Goal: Task Accomplishment & Management: Use online tool/utility

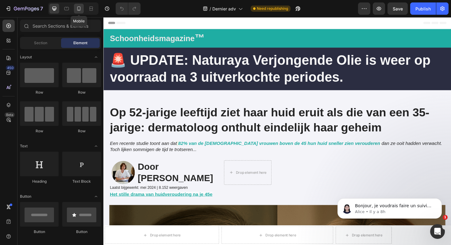
click at [80, 9] on icon at bounding box center [78, 8] width 3 height 4
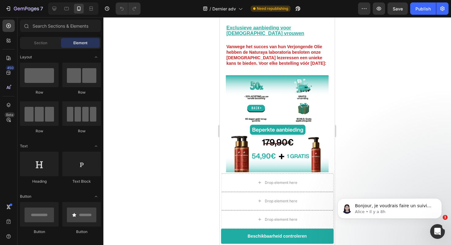
scroll to position [1930, 0]
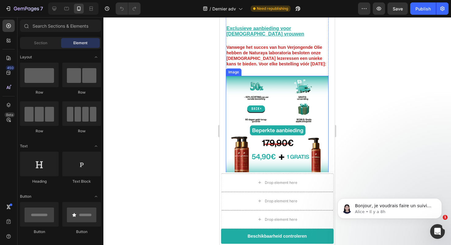
click at [257, 89] on img at bounding box center [277, 127] width 103 height 103
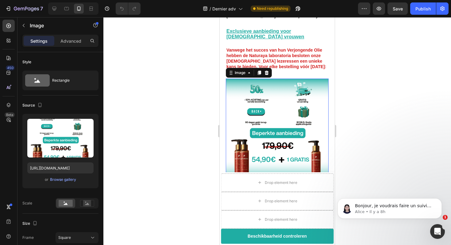
scroll to position [1923, 0]
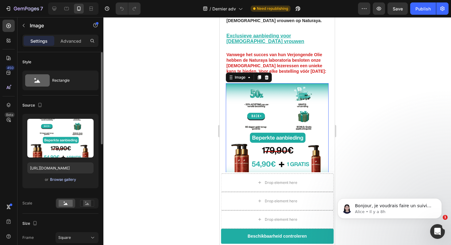
click at [64, 179] on div "Browse gallery" at bounding box center [63, 180] width 26 height 6
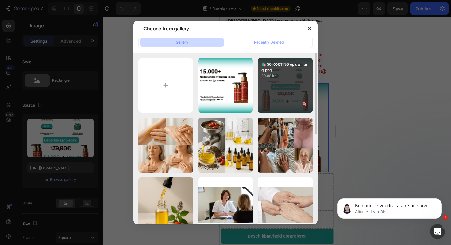
click at [289, 92] on div "🛍️ 50 KORTING op uw ...ng.png 20.88 kb" at bounding box center [285, 85] width 55 height 55
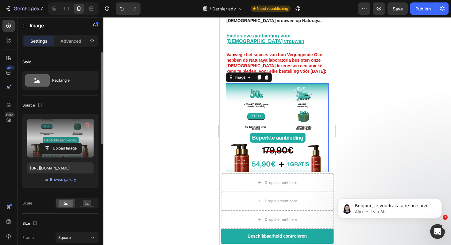
click at [78, 142] on label at bounding box center [60, 138] width 66 height 39
click at [78, 143] on input "file" at bounding box center [60, 148] width 42 height 10
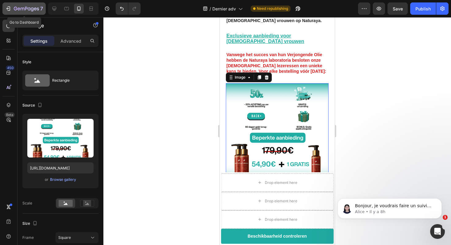
click at [7, 6] on icon "button" at bounding box center [8, 9] width 6 height 6
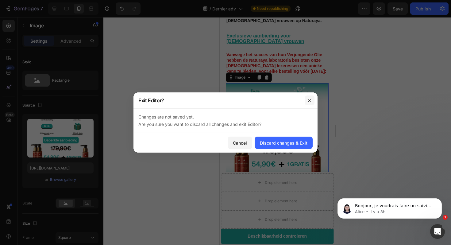
click at [311, 99] on icon "button" at bounding box center [309, 99] width 3 height 3
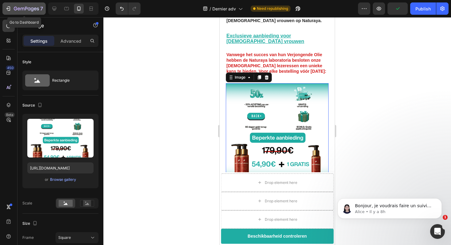
click at [17, 7] on icon "button" at bounding box center [26, 8] width 25 height 5
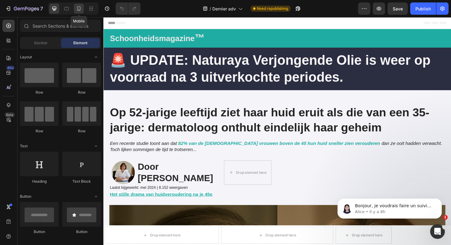
click at [78, 4] on div at bounding box center [79, 9] width 10 height 10
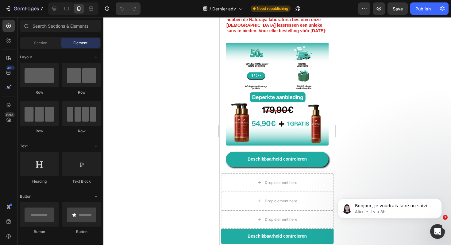
scroll to position [1962, 0]
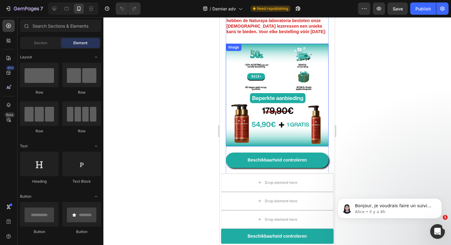
click at [293, 79] on img at bounding box center [277, 95] width 103 height 103
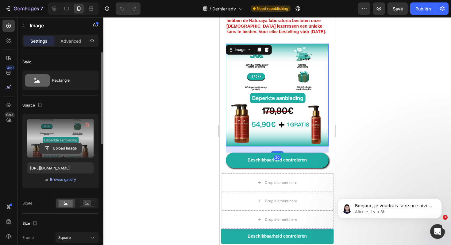
click at [72, 143] on input "file" at bounding box center [60, 148] width 42 height 10
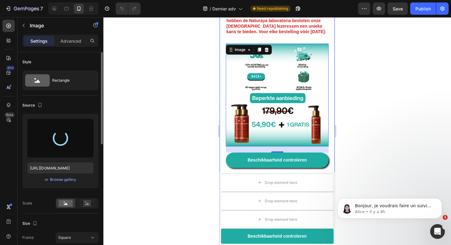
type input "[URL][DOMAIN_NAME]"
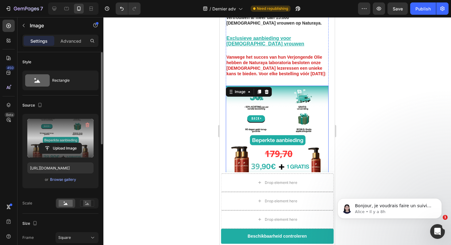
scroll to position [1916, 0]
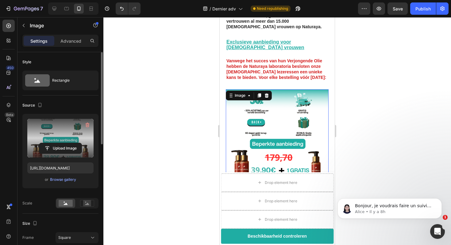
click at [355, 138] on div at bounding box center [277, 131] width 348 height 228
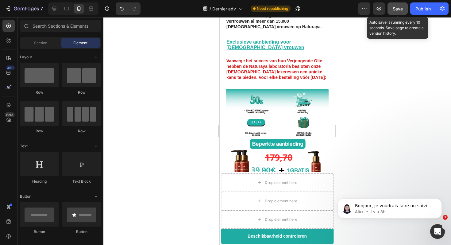
click at [398, 10] on span "Save" at bounding box center [398, 8] width 10 height 5
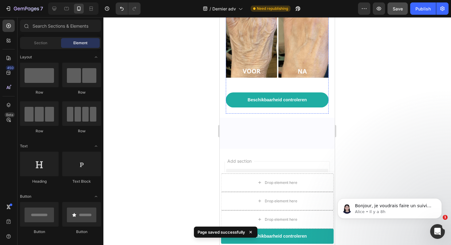
scroll to position [2922, 0]
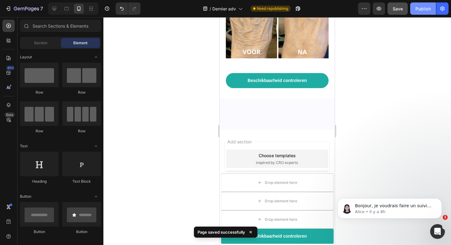
click at [427, 9] on div "Publish" at bounding box center [422, 9] width 15 height 6
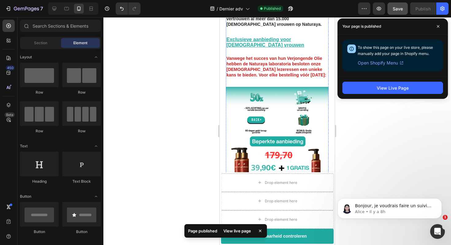
scroll to position [1916, 0]
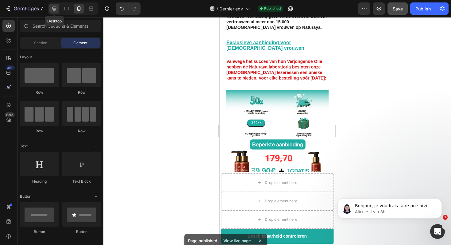
click at [56, 9] on icon at bounding box center [54, 9] width 6 height 6
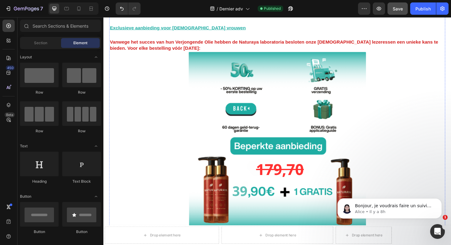
scroll to position [2424, 0]
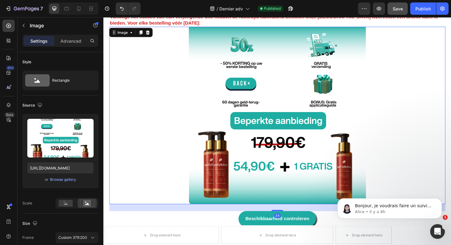
click at [292, 107] on img at bounding box center [287, 121] width 356 height 188
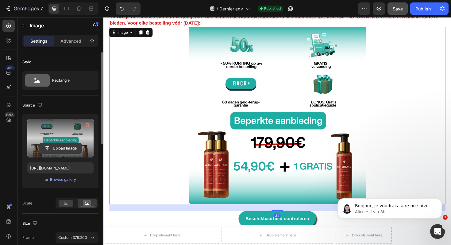
click at [67, 144] on input "file" at bounding box center [60, 148] width 42 height 10
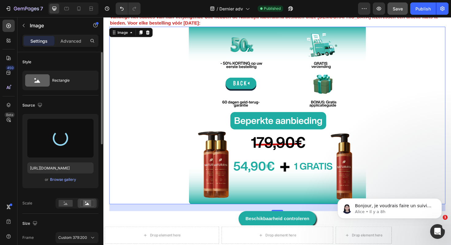
type input "[URL][DOMAIN_NAME]"
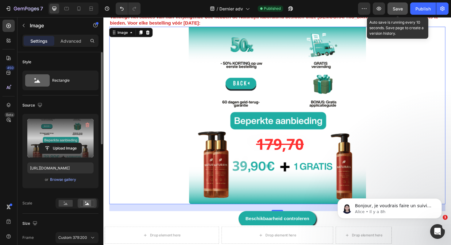
click at [399, 9] on span "Save" at bounding box center [398, 8] width 10 height 5
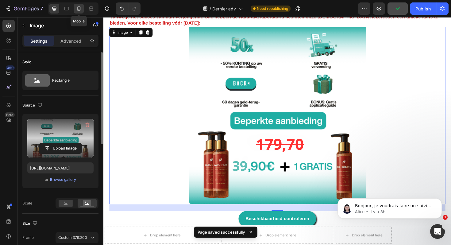
click at [80, 10] on icon at bounding box center [78, 8] width 3 height 4
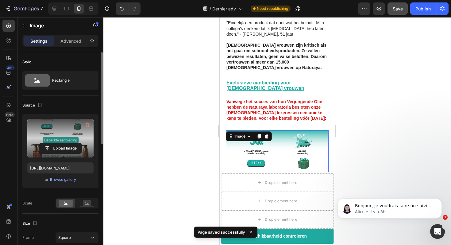
scroll to position [1869, 0]
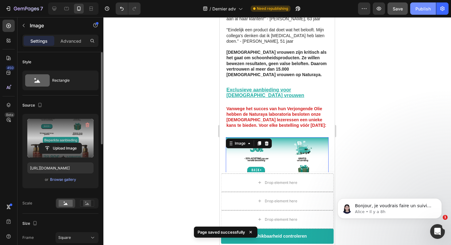
click at [420, 8] on div "Publish" at bounding box center [422, 9] width 15 height 6
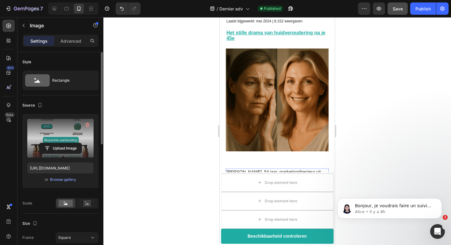
scroll to position [0, 0]
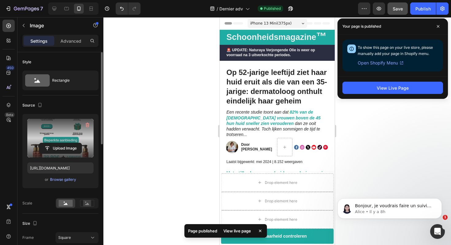
click at [355, 121] on div at bounding box center [277, 131] width 348 height 228
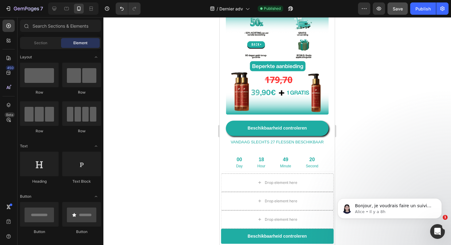
scroll to position [1993, 0]
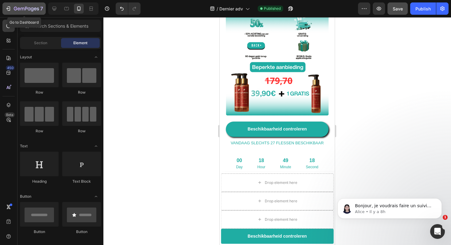
click at [11, 11] on icon "button" at bounding box center [8, 9] width 6 height 6
